Goal: Information Seeking & Learning: Learn about a topic

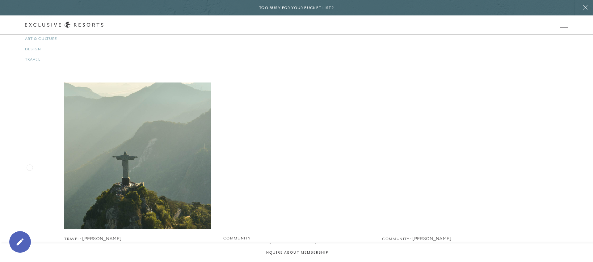
scroll to position [902, 0]
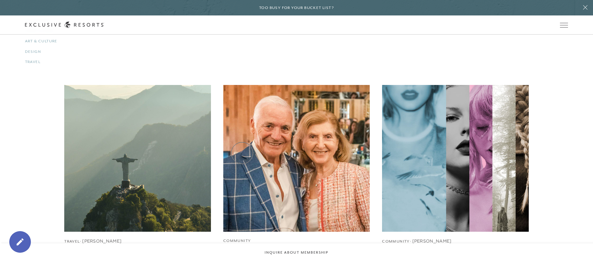
click at [242, 153] on img at bounding box center [296, 157] width 161 height 161
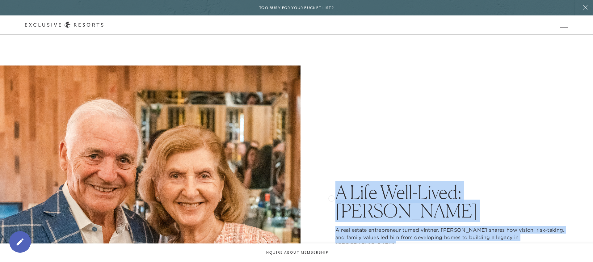
drag, startPoint x: 357, startPoint y: 244, endPoint x: 332, endPoint y: 193, distance: 56.5
click at [332, 193] on div "A Life Well-Lived: [PERSON_NAME] A real estate entrepreneur turned vintner, [PE…" at bounding box center [296, 215] width 543 height 300
copy div "A Life Well-Lived: [PERSON_NAME] A real estate entrepreneur turned vintner, [PE…"
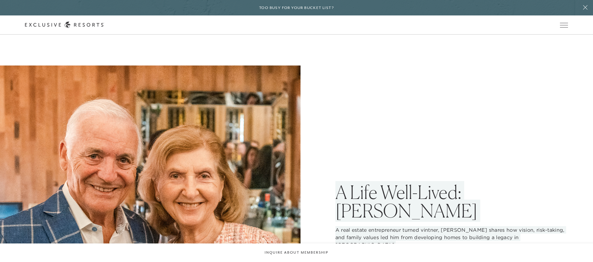
scroll to position [902, 0]
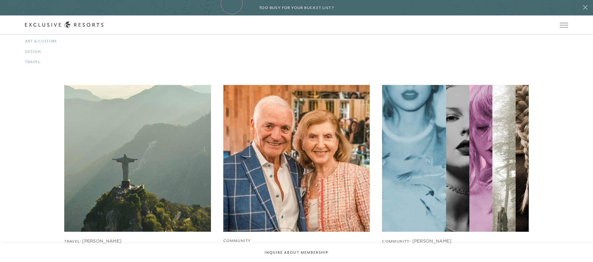
drag, startPoint x: 90, startPoint y: 175, endPoint x: 232, endPoint y: 3, distance: 222.8
click at [235, 116] on img at bounding box center [296, 157] width 161 height 161
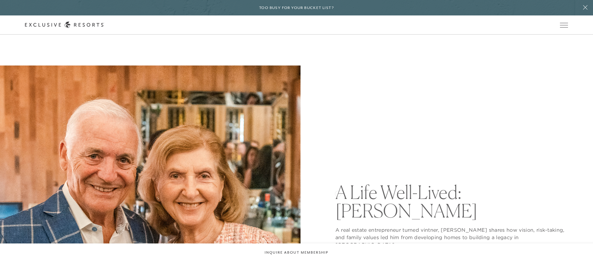
drag, startPoint x: 423, startPoint y: 213, endPoint x: 337, endPoint y: 193, distance: 88.0
click at [337, 193] on h1 "A Life Well-Lived: [PERSON_NAME]" at bounding box center [451, 201] width 233 height 37
copy h1 "A Life Well-Lived: [PERSON_NAME]"
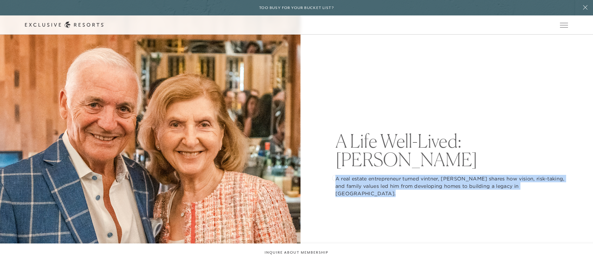
drag, startPoint x: 356, startPoint y: 194, endPoint x: 334, endPoint y: 177, distance: 27.7
click at [334, 177] on div "A Life Well-Lived: [PERSON_NAME] A real estate entrepreneur turned vintner, [PE…" at bounding box center [296, 164] width 543 height 300
copy p "A real estate entrepreneur turned vintner, [PERSON_NAME] shares how vision, ris…"
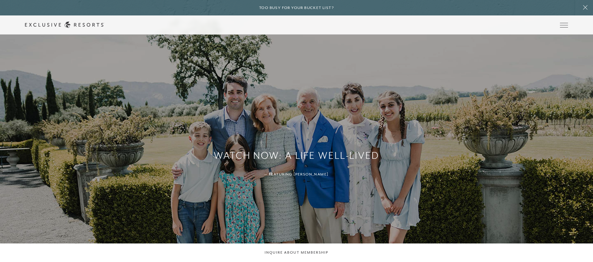
scroll to position [875, 0]
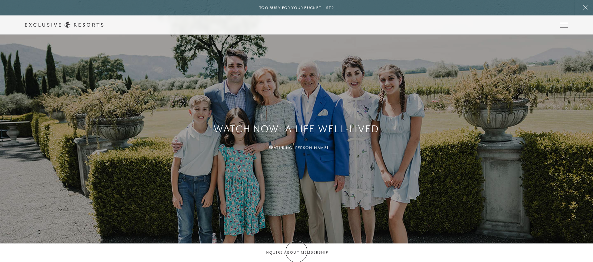
click at [296, 259] on circle at bounding box center [297, 265] width 12 height 12
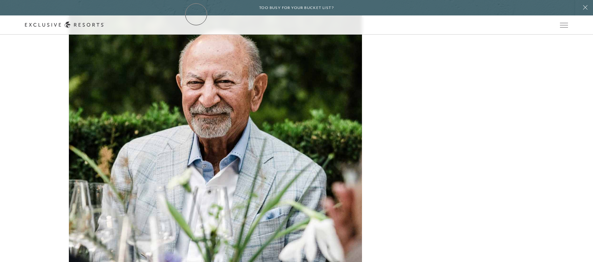
scroll to position [2022, 0]
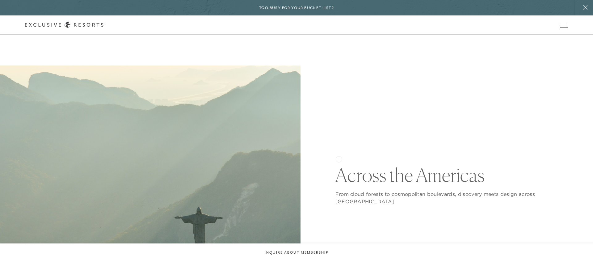
click at [339, 158] on div "Across the [GEOGRAPHIC_DATA] From cloud forests to cosmopolitan boulevards, dis…" at bounding box center [451, 215] width 233 height 300
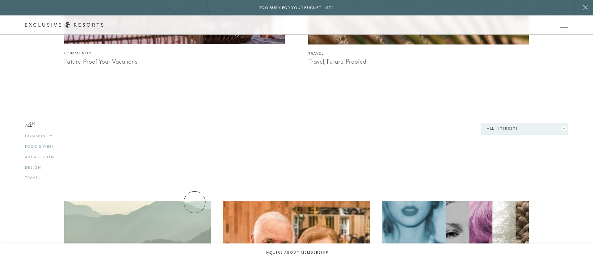
scroll to position [838, 0]
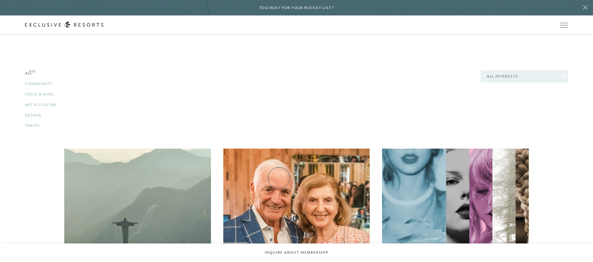
click at [279, 178] on img at bounding box center [296, 221] width 161 height 161
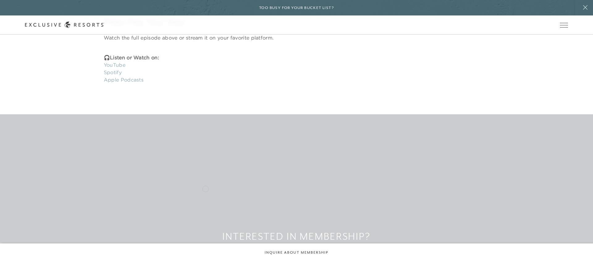
scroll to position [1081, 0]
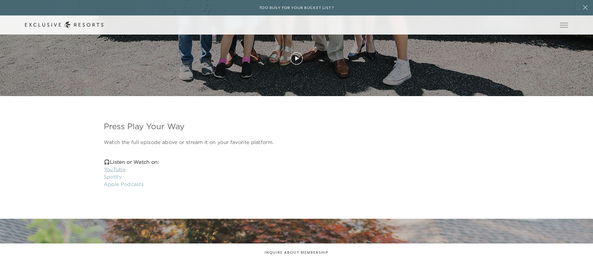
click at [120, 166] on link "YouTube" at bounding box center [115, 169] width 22 height 6
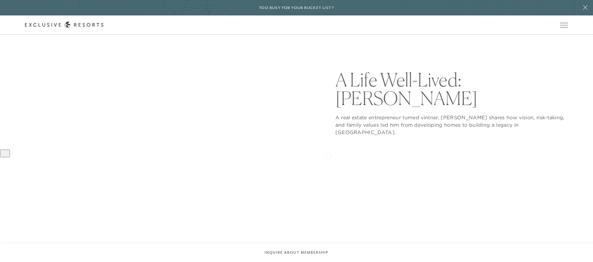
scroll to position [54, 0]
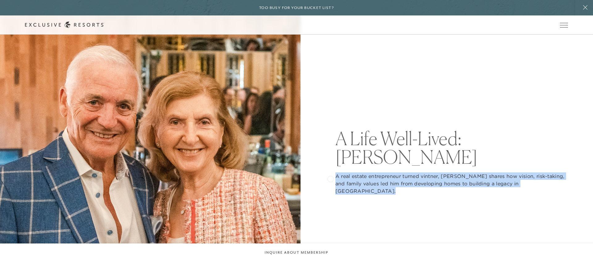
drag, startPoint x: 351, startPoint y: 191, endPoint x: 330, endPoint y: 177, distance: 25.7
click at [330, 177] on div "A Life Well-Lived: [PERSON_NAME] A real estate entrepreneur turned vintner, [PE…" at bounding box center [296, 162] width 543 height 300
copy p "A real estate entrepreneur turned vintner, [PERSON_NAME] shares how vision, ris…"
click at [0, 0] on link "Community" at bounding box center [0, 0] width 0 height 0
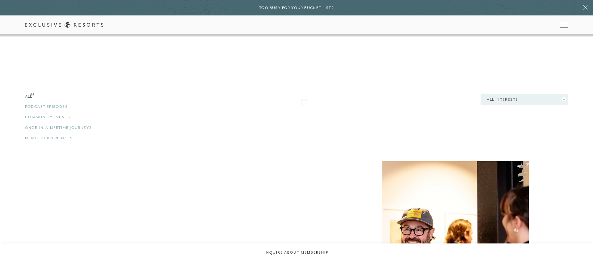
scroll to position [1413, 0]
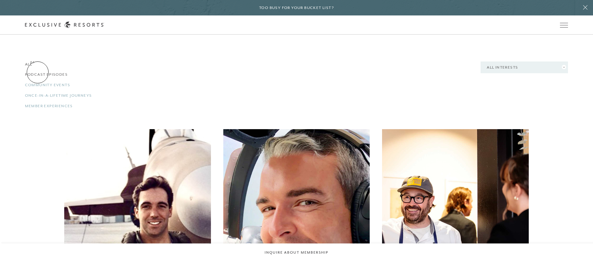
click at [38, 73] on link "Podcast Episodes 64" at bounding box center [109, 75] width 169 height 6
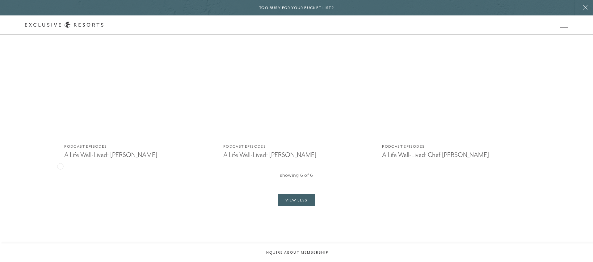
scroll to position [1634, 0]
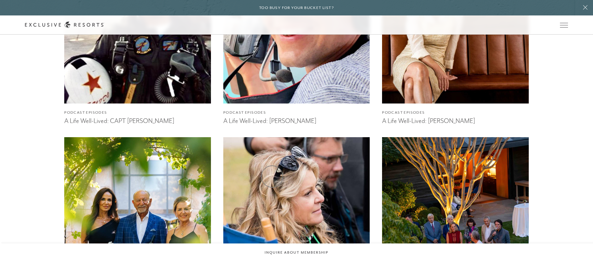
click at [272, 176] on img at bounding box center [296, 235] width 161 height 215
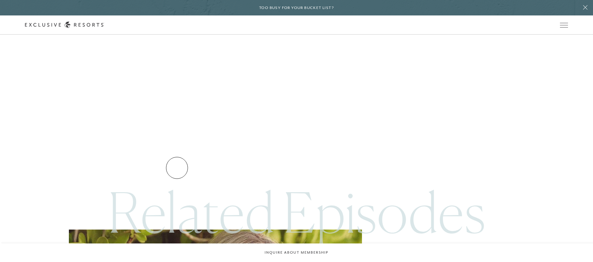
scroll to position [545, 0]
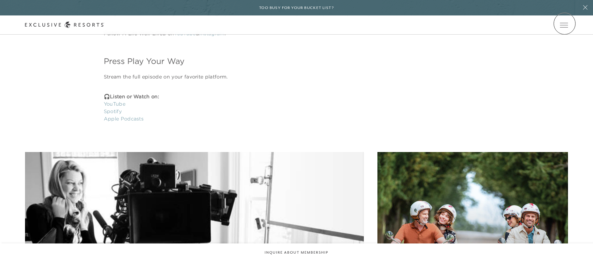
click at [0, 0] on icon at bounding box center [0, 0] width 0 height 0
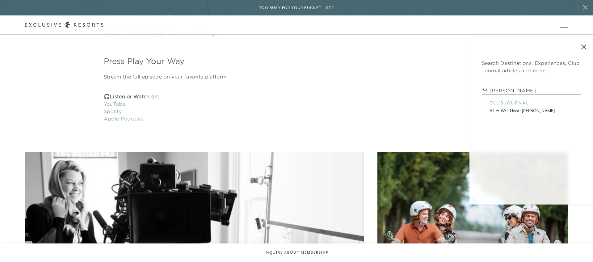
type input "Antonio"
click at [506, 107] on p "a life well-lived: antonio castellucci" at bounding box center [530, 110] width 83 height 6
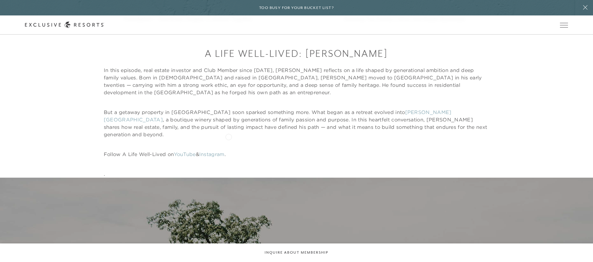
scroll to position [679, 0]
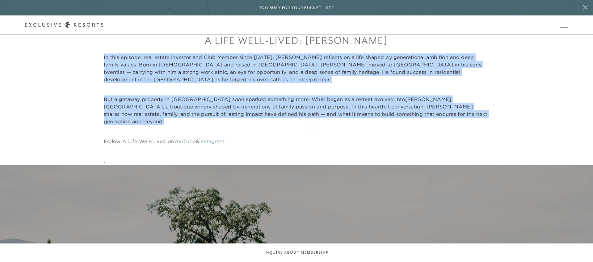
drag, startPoint x: 103, startPoint y: 55, endPoint x: 310, endPoint y: 127, distance: 218.6
click at [399, 123] on div "A Life Well-Lived: Antonio Castellucci In this episode, real estate investor an…" at bounding box center [297, 99] width 386 height 131
click at [419, 111] on p "But a getaway property in Napa Valley soon sparked something more. What began a…" at bounding box center [297, 110] width 386 height 30
drag, startPoint x: 411, startPoint y: 114, endPoint x: 100, endPoint y: 56, distance: 316.4
click at [100, 56] on div "A Life Well-Lived: Antonio Castellucci In this episode, real estate investor an…" at bounding box center [296, 99] width 543 height 131
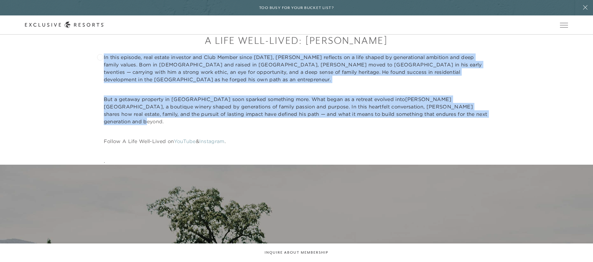
copy div "In this episode, real estate investor and Club Member since 2004, Antonio Caste…"
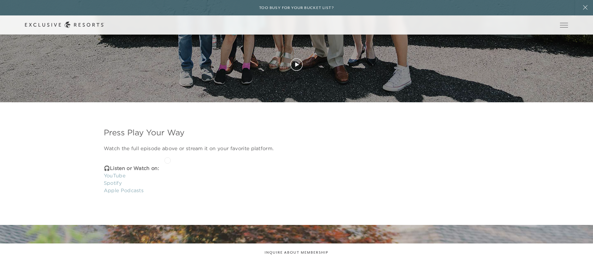
scroll to position [1089, 0]
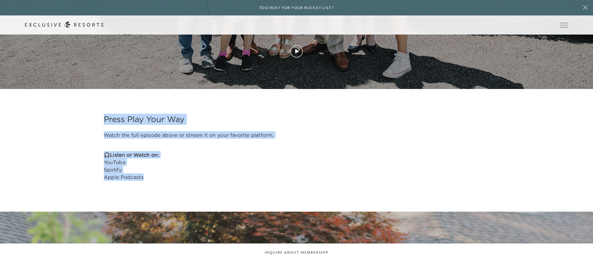
drag, startPoint x: 148, startPoint y: 169, endPoint x: 103, endPoint y: 112, distance: 72.9
click at [103, 114] on div "Press Play Your Way Watch the full episode above or stream it on your favorite …" at bounding box center [296, 147] width 543 height 67
copy div "Press Play Your Way Watch the full episode above or stream it on your favorite …"
